Goal: Task Accomplishment & Management: Use online tool/utility

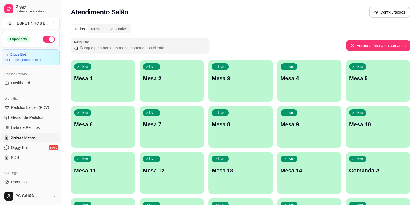
click at [29, 116] on span "Gestor de Pedidos" at bounding box center [27, 117] width 32 height 6
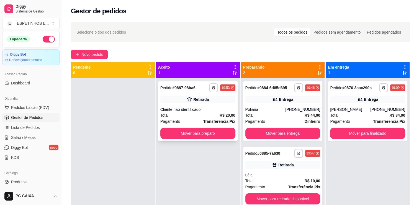
click at [187, 102] on div "Retirada" at bounding box center [197, 99] width 75 height 8
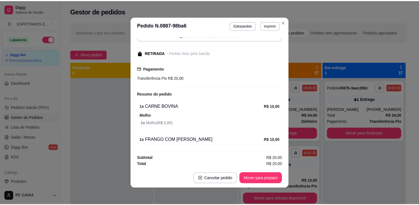
scroll to position [47, 0]
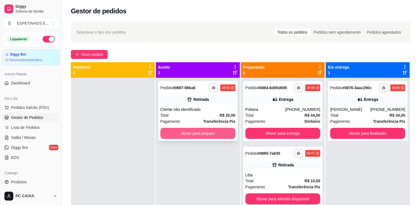
click at [193, 133] on button "Mover para preparo" at bounding box center [197, 132] width 75 height 11
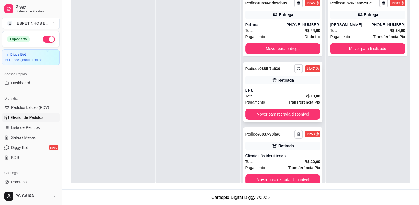
scroll to position [0, 0]
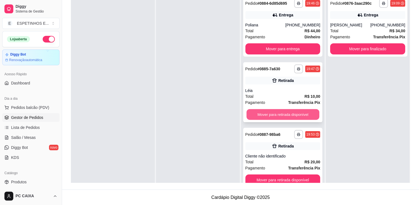
click at [285, 113] on button "Mover para retirada disponível" at bounding box center [283, 114] width 73 height 11
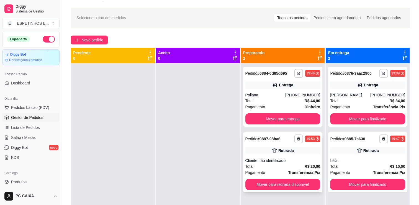
scroll to position [1, 0]
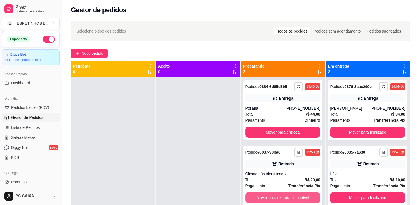
click at [293, 199] on button "Mover para retirada disponível" at bounding box center [283, 197] width 75 height 11
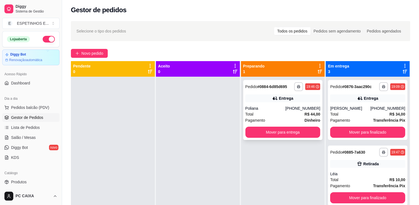
click at [284, 108] on div "Poliana" at bounding box center [266, 108] width 40 height 6
click at [284, 131] on button "Mover para entrega" at bounding box center [283, 131] width 75 height 11
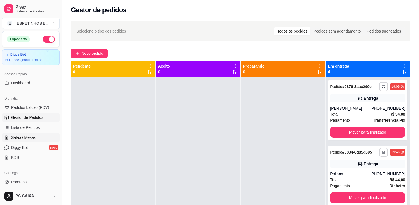
click at [20, 139] on span "Salão / Mesas" at bounding box center [23, 137] width 25 height 6
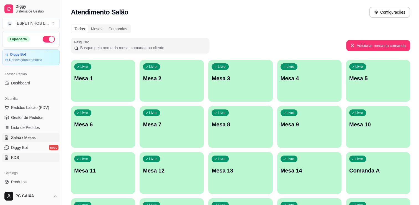
click at [23, 154] on link "KDS" at bounding box center [30, 157] width 57 height 9
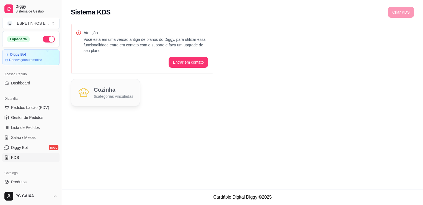
click at [119, 95] on p "6 categorias vinculadas" at bounding box center [113, 96] width 39 height 6
click at [30, 119] on span "Gestor de Pedidos" at bounding box center [27, 117] width 32 height 6
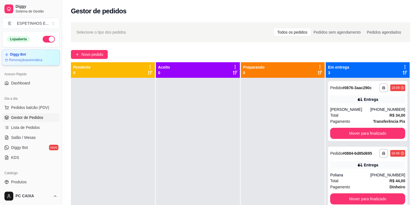
click at [42, 59] on div "Renovação automática" at bounding box center [31, 60] width 52 height 4
click at [28, 81] on span "Dashboard" at bounding box center [20, 83] width 19 height 6
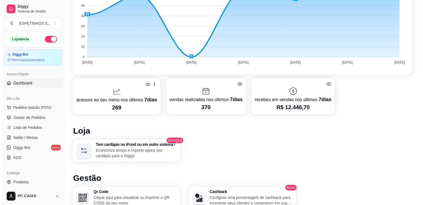
scroll to position [218, 0]
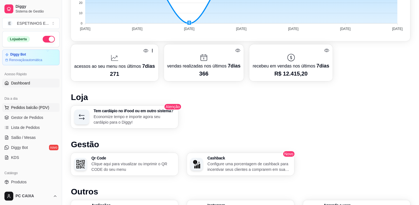
click at [29, 107] on span "Pedidos balcão (PDV)" at bounding box center [30, 107] width 38 height 6
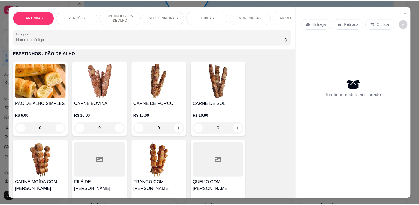
scroll to position [238, 0]
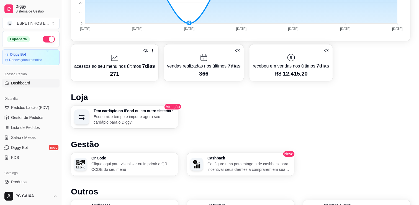
click at [365, 108] on div "Tem cardápio no iFood ou em outro sistema? Economize tempo e importe agora seu …" at bounding box center [240, 116] width 339 height 23
click at [28, 117] on span "Gestor de Pedidos" at bounding box center [27, 117] width 32 height 6
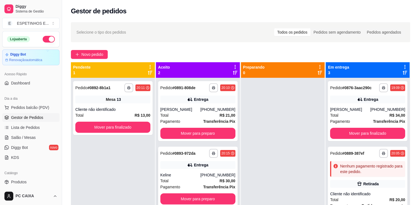
click at [219, 176] on div "(63) 99111-9077" at bounding box center [217, 175] width 35 height 6
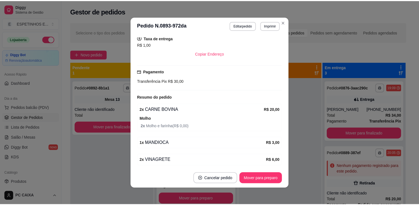
scroll to position [55, 0]
